Goal: Find contact information: Find contact information

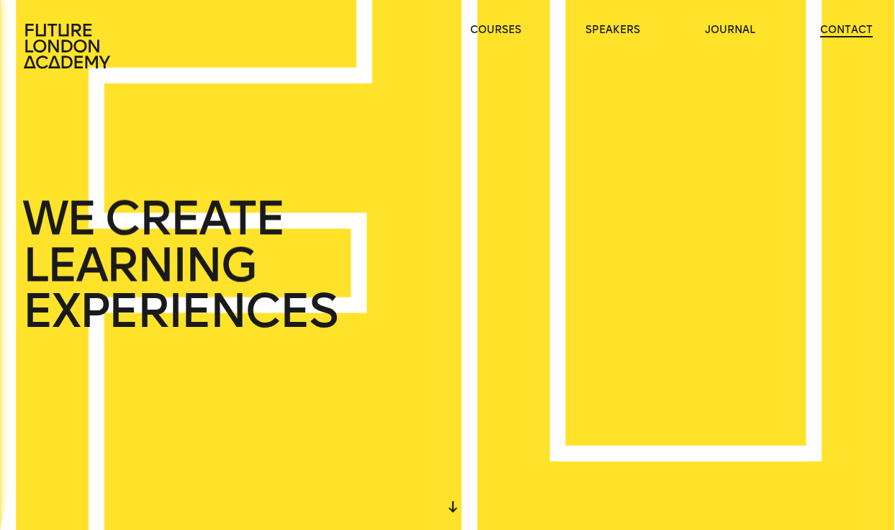
click at [857, 26] on link "contact" at bounding box center [846, 30] width 53 height 14
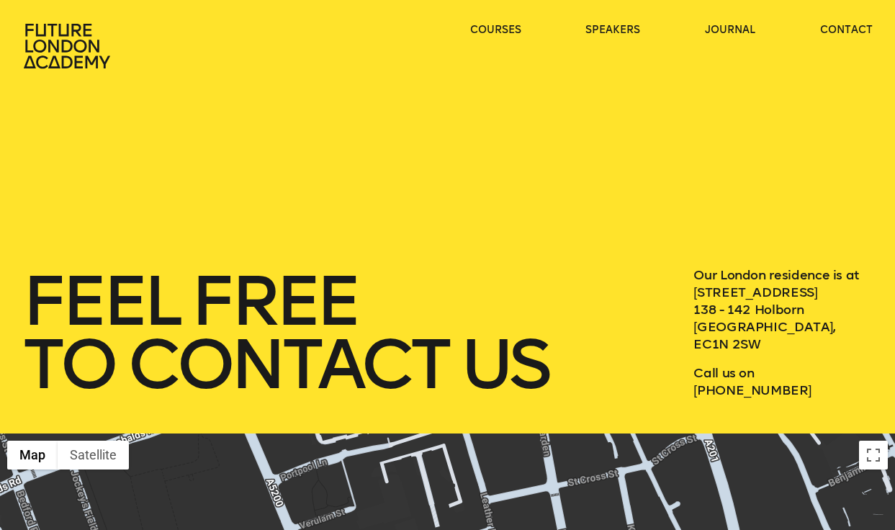
click at [65, 57] on icon at bounding box center [67, 46] width 86 height 45
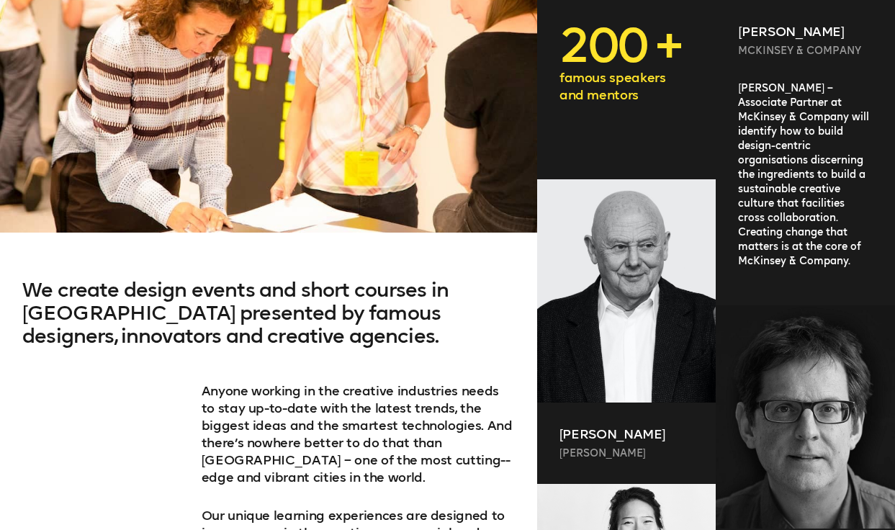
scroll to position [608, 0]
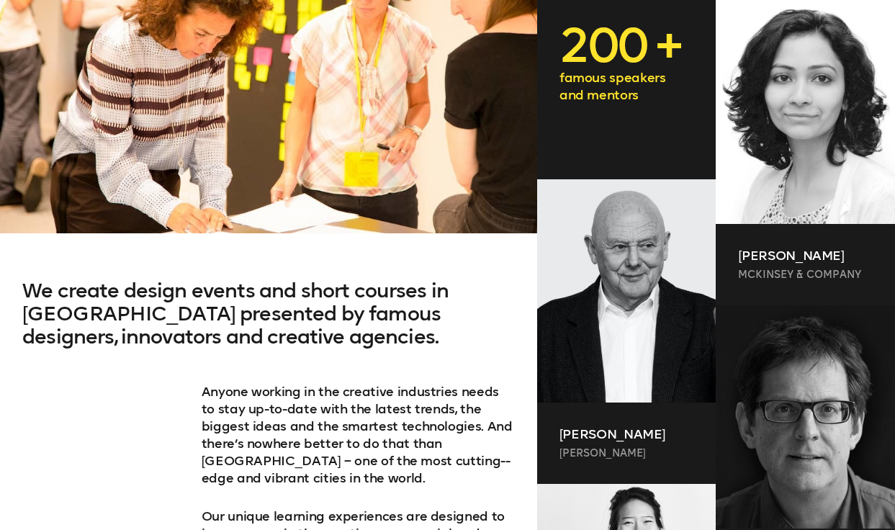
click at [628, 53] on p "200 +" at bounding box center [626, 46] width 134 height 46
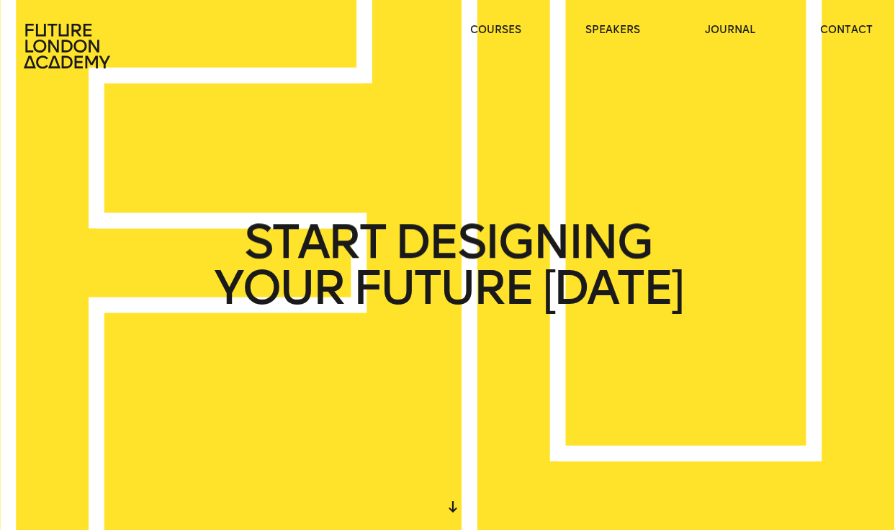
scroll to position [0, 0]
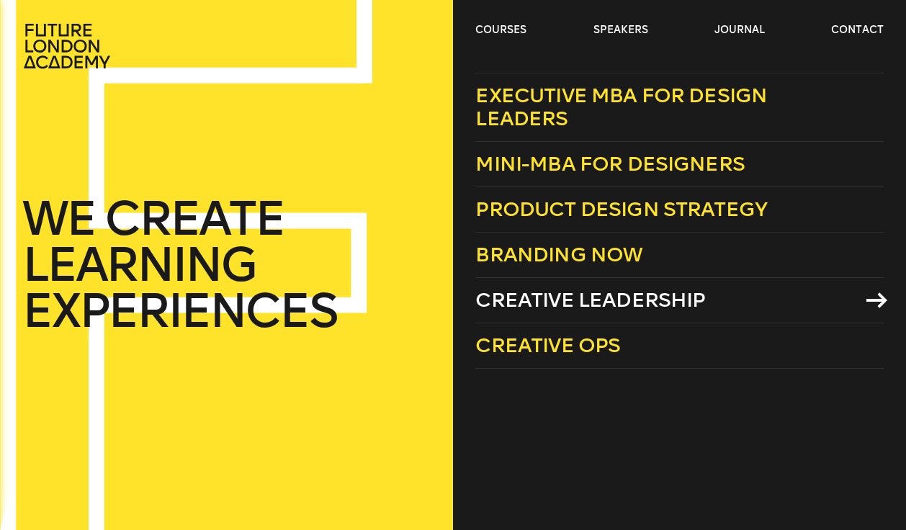
click at [543, 310] on span "Creative Leadership" at bounding box center [590, 300] width 230 height 24
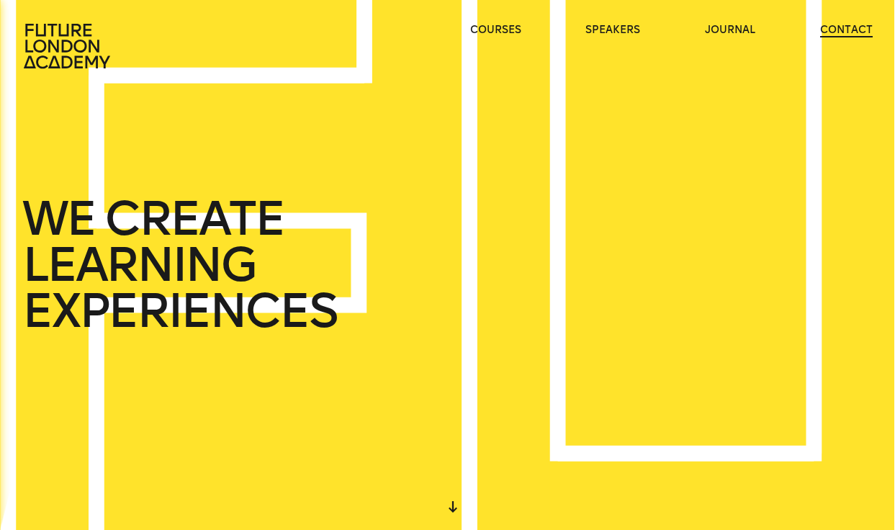
click at [848, 31] on link "contact" at bounding box center [846, 30] width 53 height 14
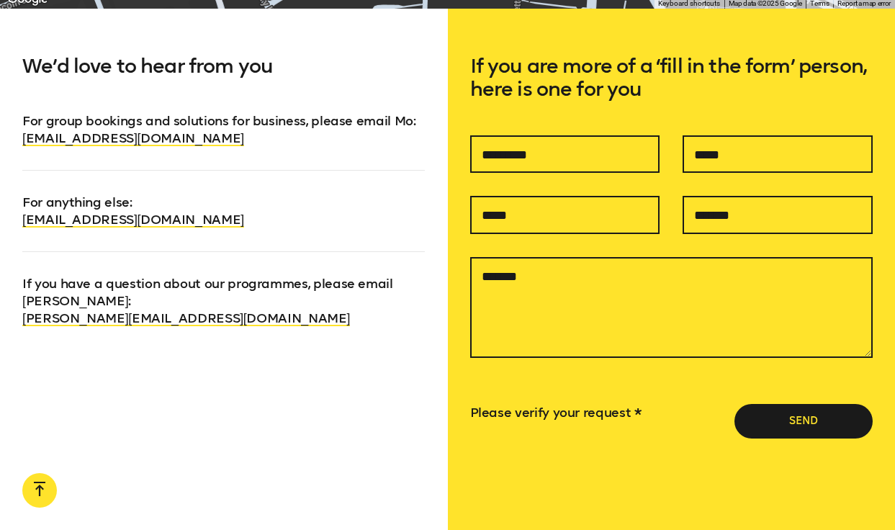
scroll to position [875, 0]
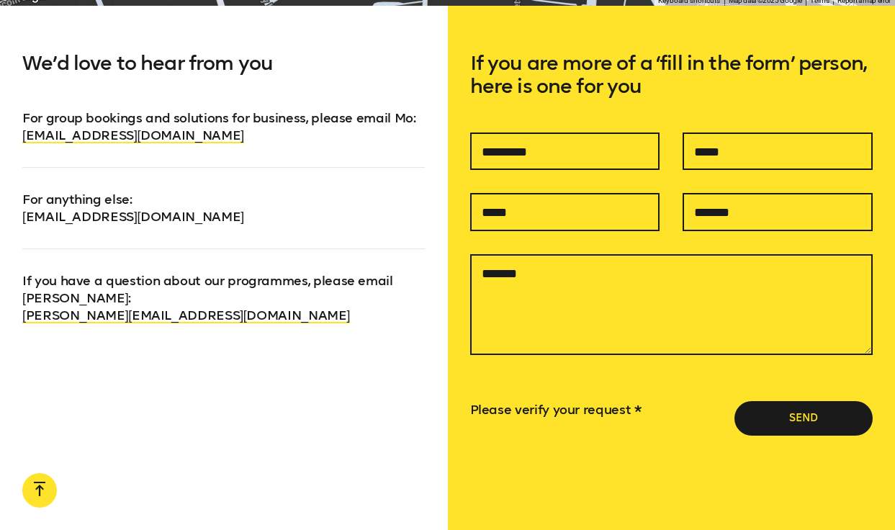
click at [181, 219] on link "info@futurelondonacademy.co.uk" at bounding box center [133, 217] width 222 height 16
drag, startPoint x: 237, startPoint y: 220, endPoint x: 4, endPoint y: 221, distance: 232.5
click at [4, 221] on div "We’d love to hear from you For group bookings and solutions for business, pleas…" at bounding box center [224, 290] width 448 height 569
copy link "info@futurelondonacademy.co.uk"
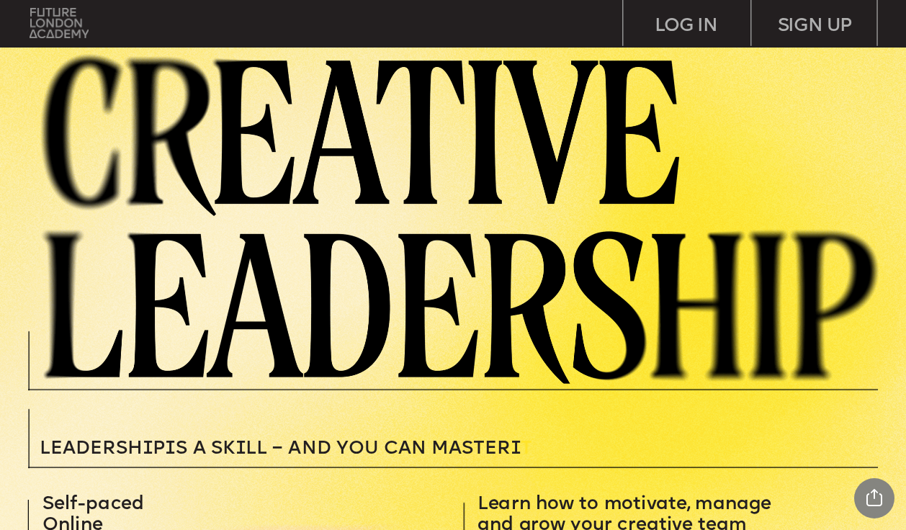
click at [61, 35] on img at bounding box center [59, 23] width 59 height 30
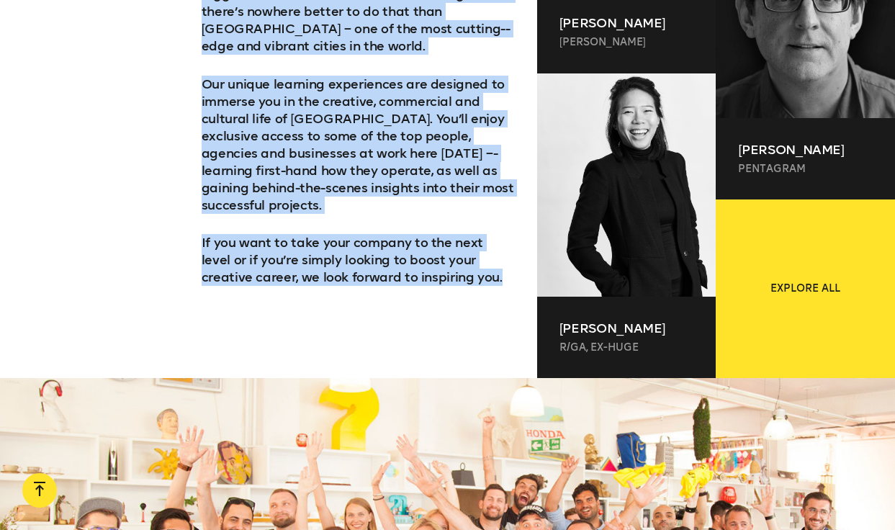
scroll to position [1037, 0]
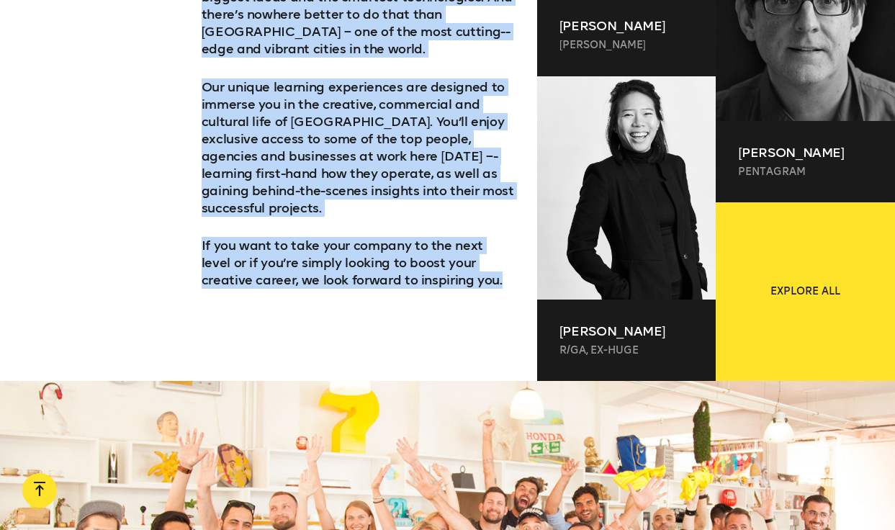
drag, startPoint x: 29, startPoint y: 88, endPoint x: 155, endPoint y: 295, distance: 243.0
click at [155, 295] on div "We create design events and short courses in London presented by famous designe…" at bounding box center [268, 115] width 537 height 531
copy div "We create design events and short courses in London presented by famous designe…"
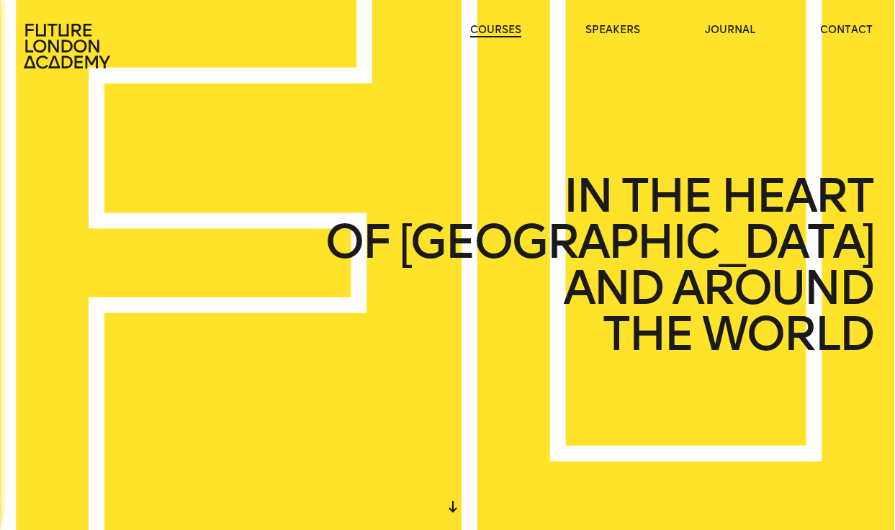
scroll to position [0, 0]
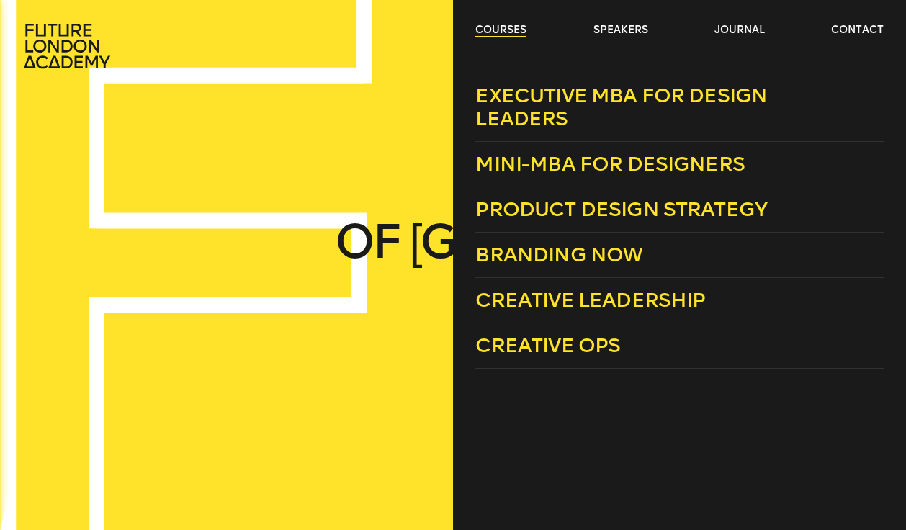
click at [499, 27] on link "courses" at bounding box center [500, 30] width 51 height 14
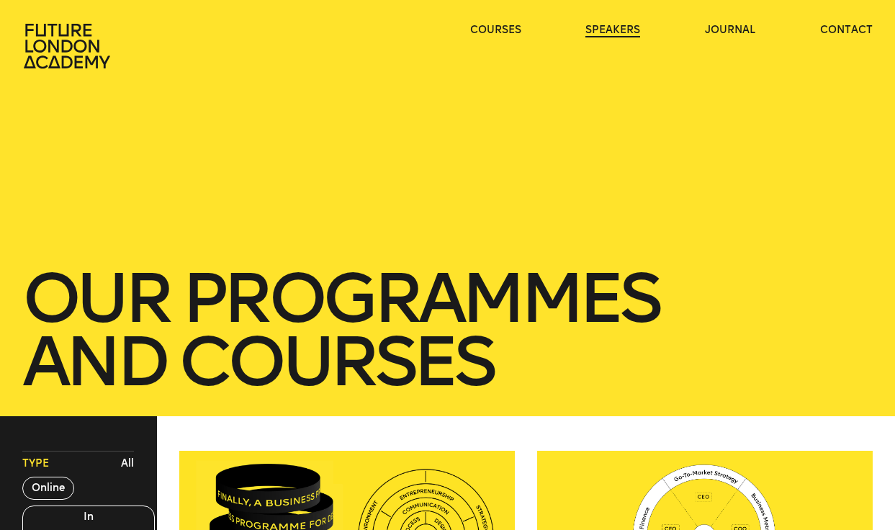
click at [598, 27] on link "speakers" at bounding box center [612, 30] width 55 height 14
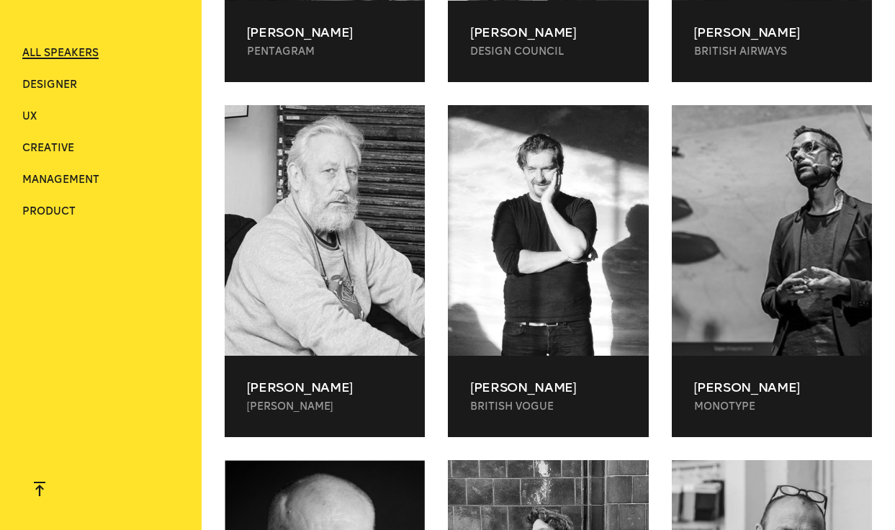
scroll to position [1093, 0]
